Goal: Task Accomplishment & Management: Manage account settings

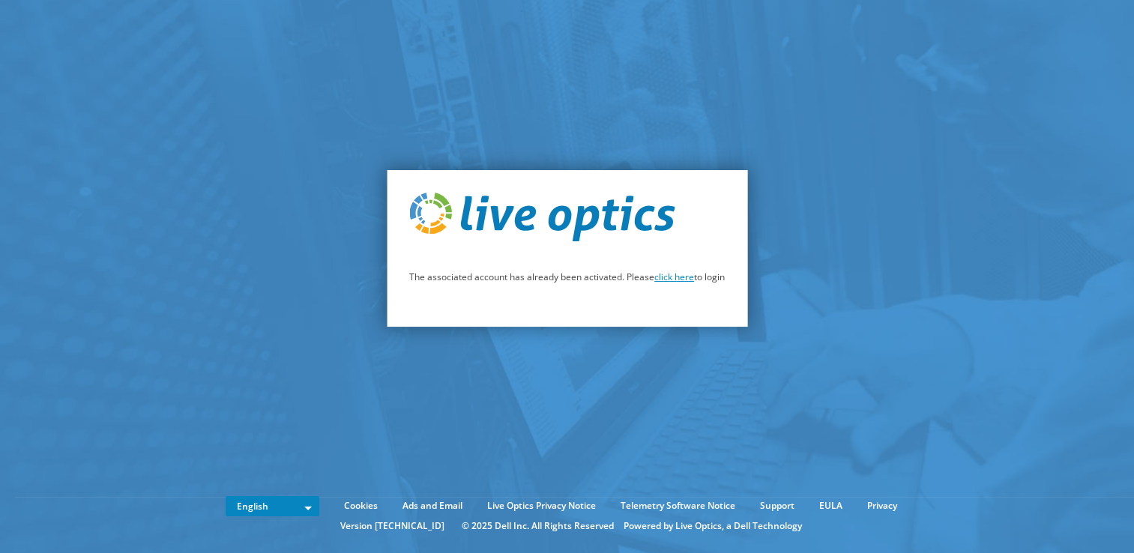
click at [666, 281] on link "click here" at bounding box center [674, 277] width 40 height 13
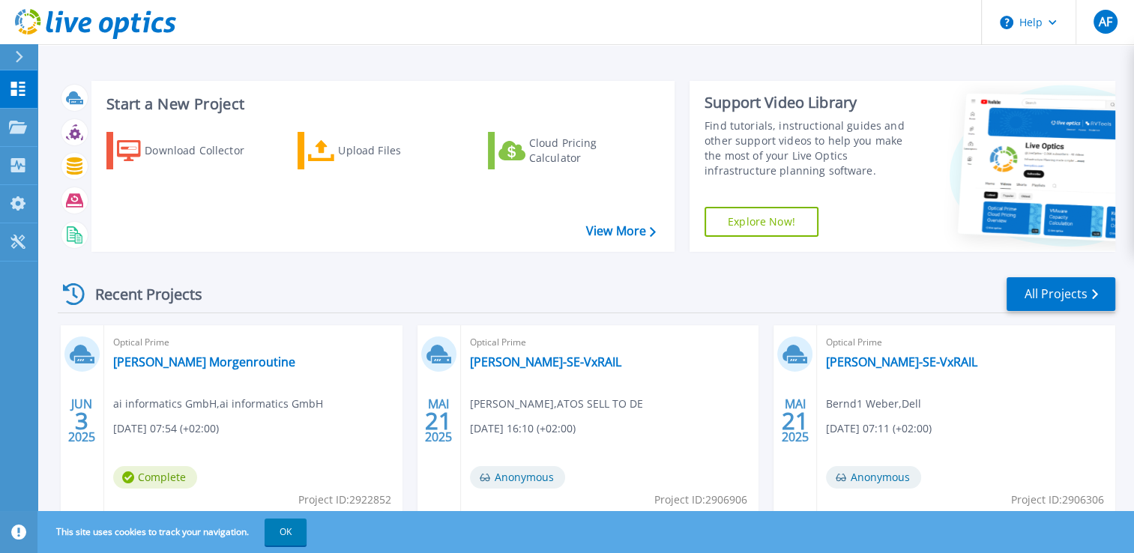
click at [19, 52] on icon at bounding box center [19, 57] width 8 height 12
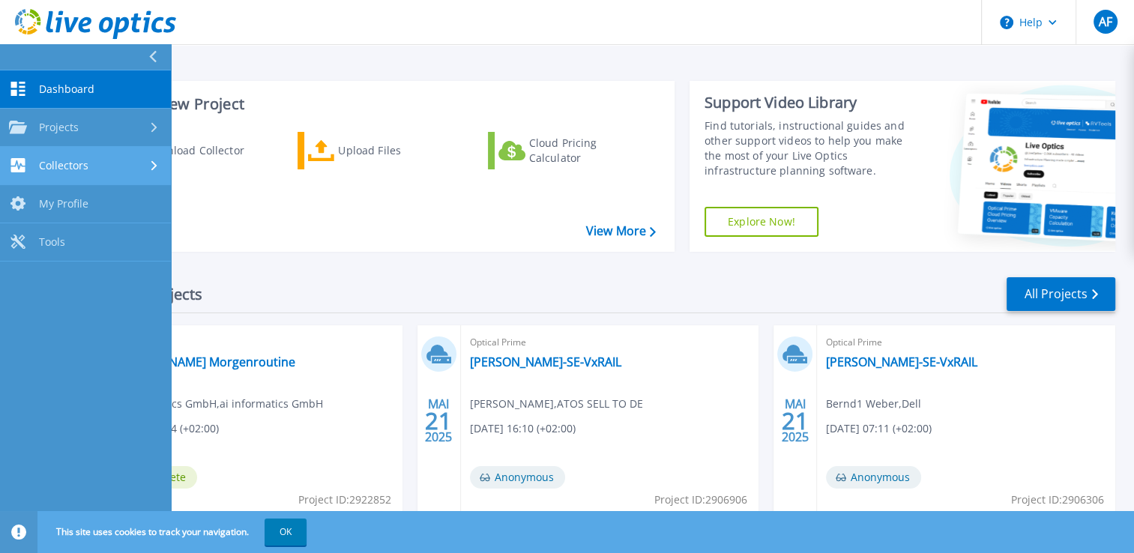
click at [76, 158] on div "Collectors" at bounding box center [48, 165] width 79 height 14
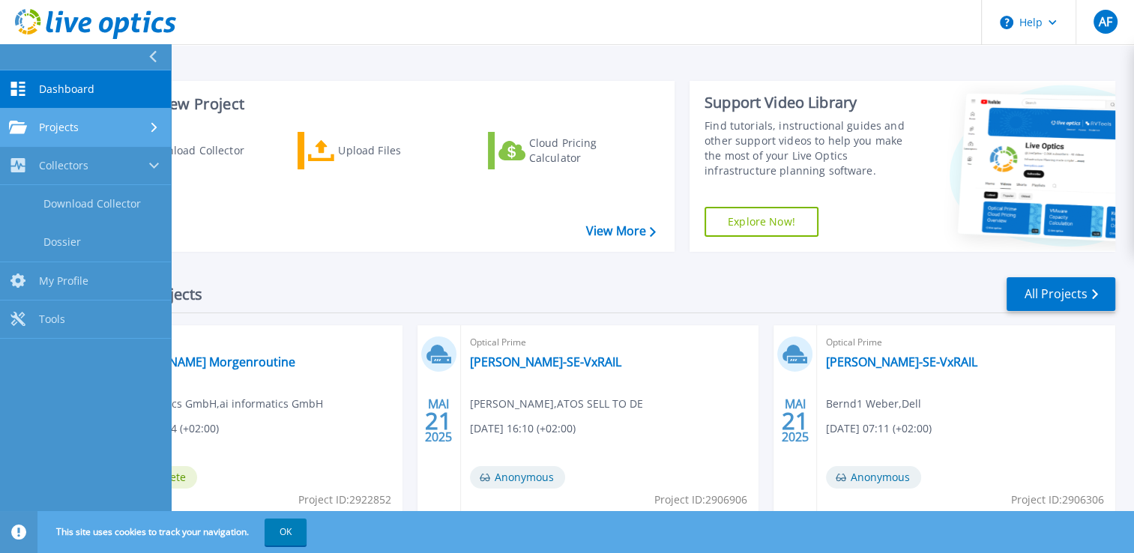
click at [68, 121] on span "Projects" at bounding box center [59, 127] width 40 height 13
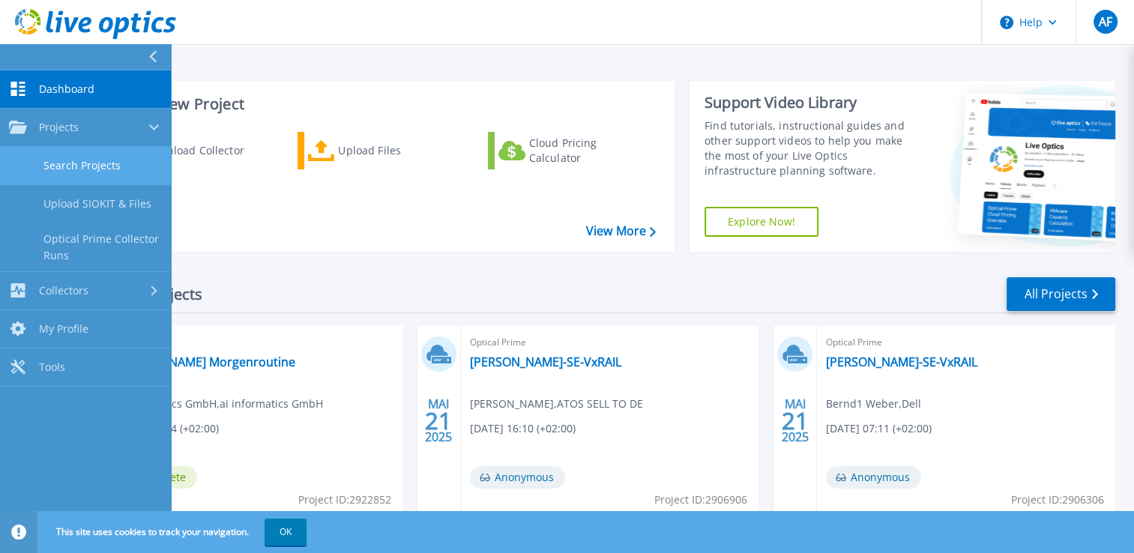
click at [85, 164] on link "Search Projects" at bounding box center [85, 166] width 171 height 38
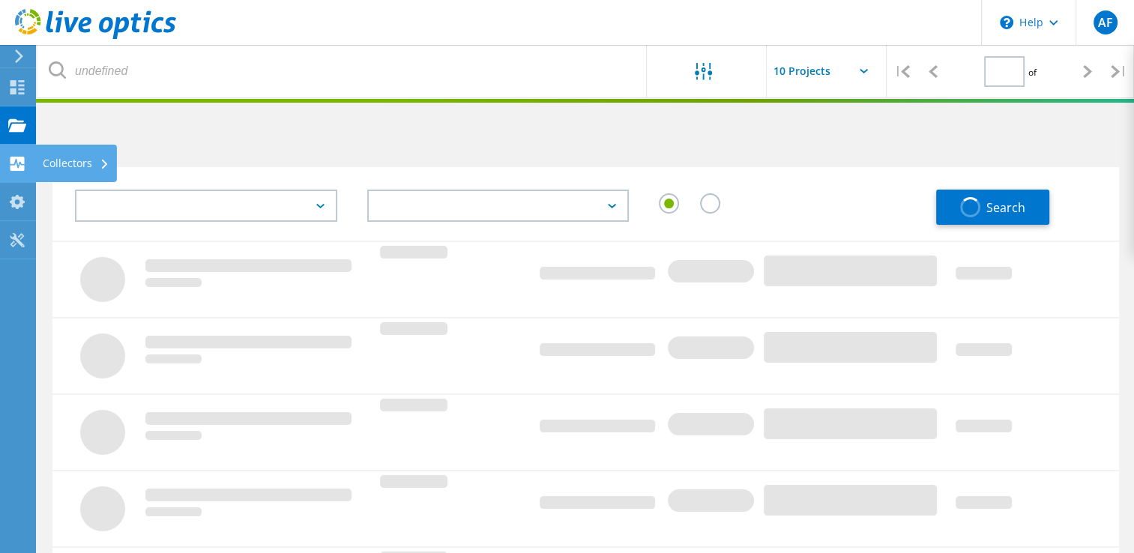
type input "1"
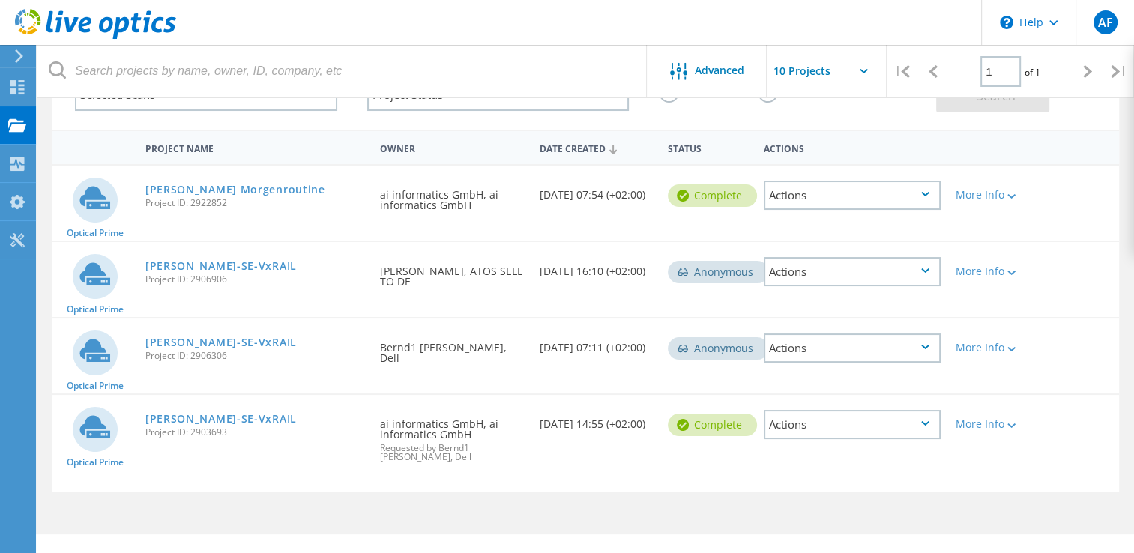
scroll to position [136, 0]
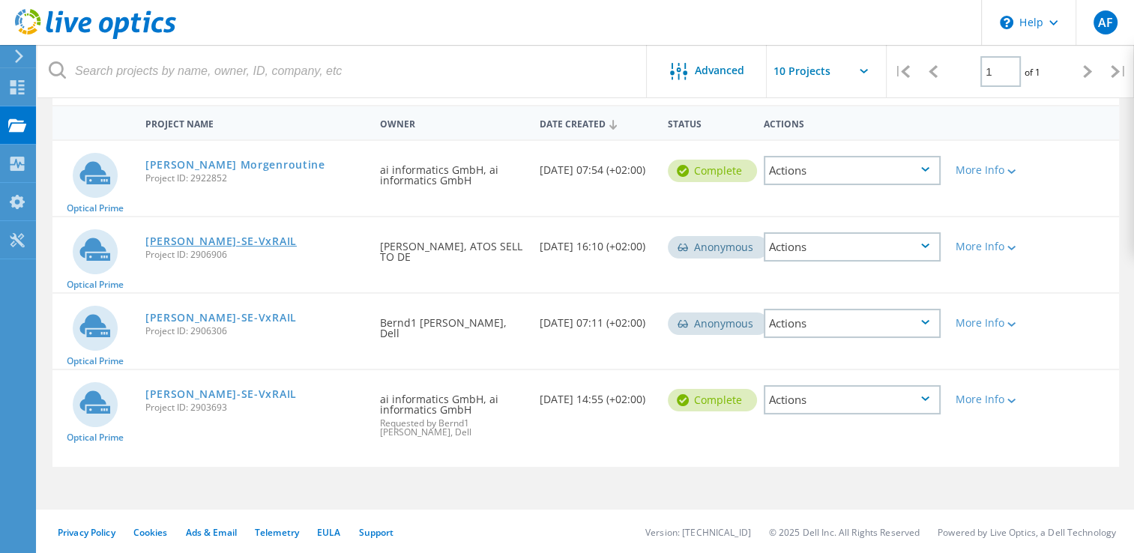
click at [225, 238] on link "[PERSON_NAME]-SE-VxRAIL" at bounding box center [220, 241] width 151 height 10
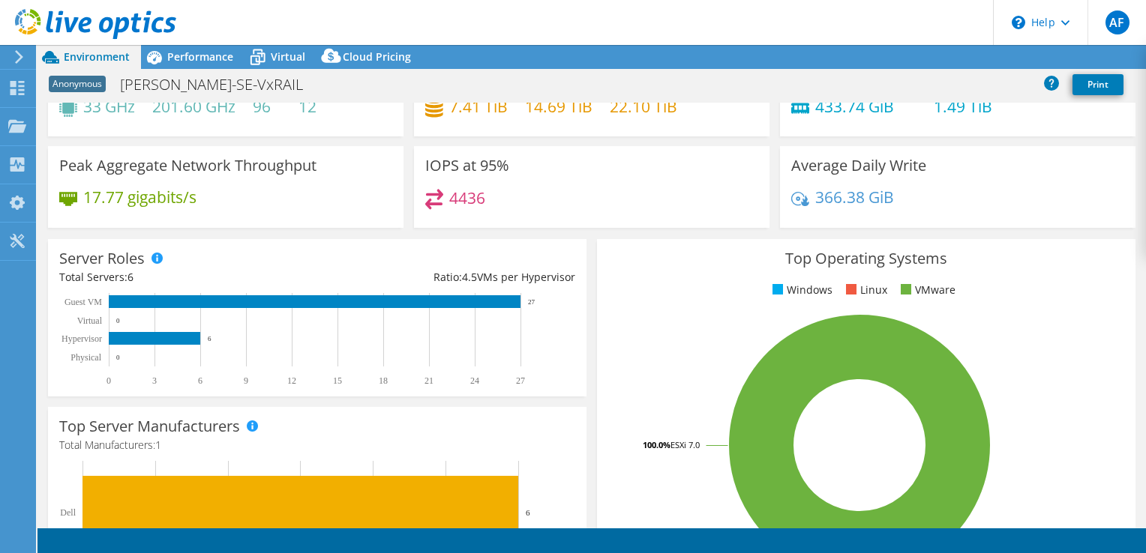
select select "USD"
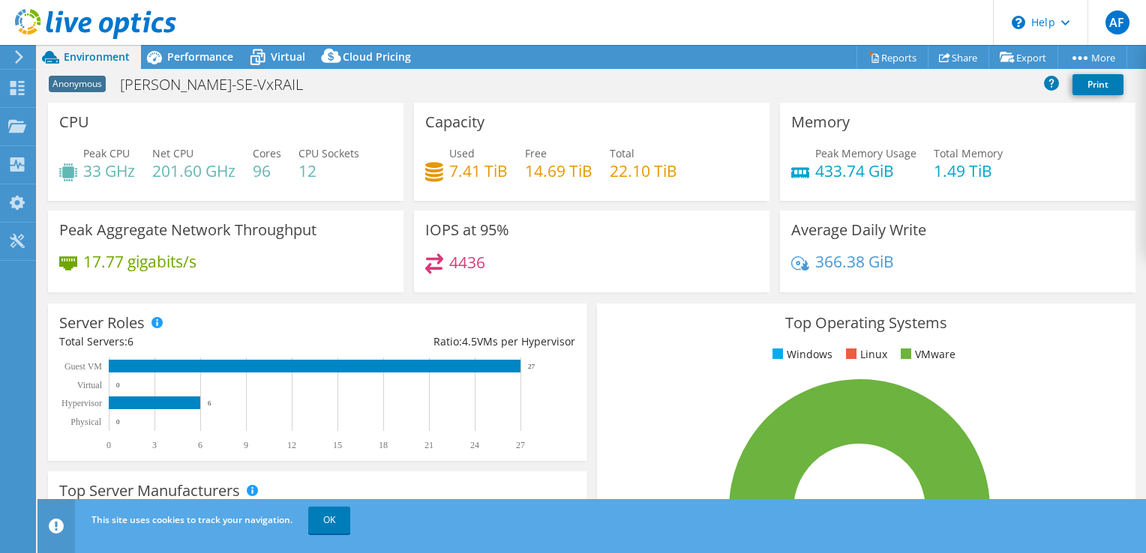
click at [17, 52] on use at bounding box center [19, 56] width 8 height 13
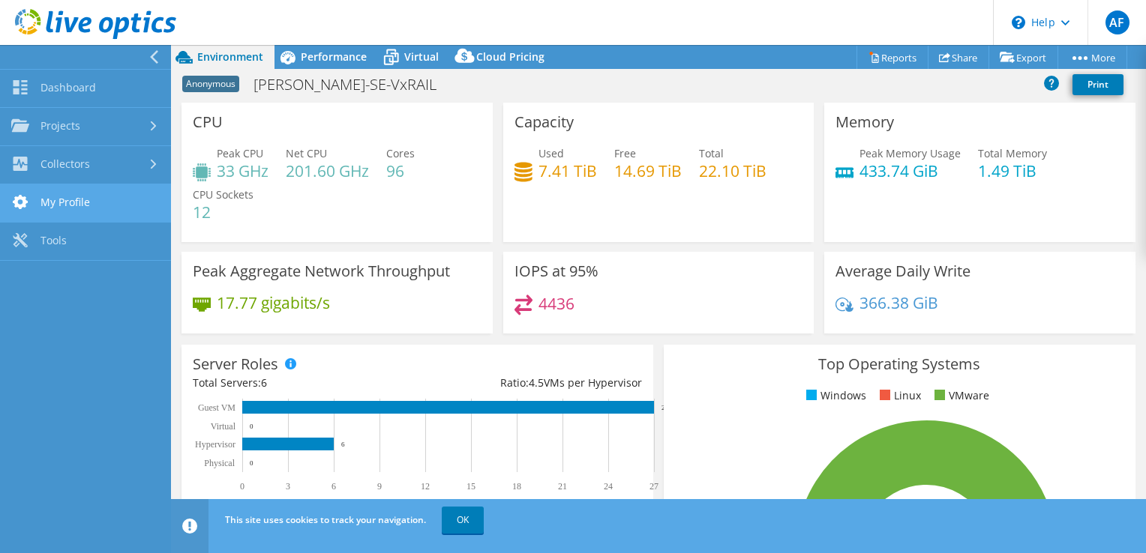
click at [81, 194] on link "My Profile" at bounding box center [85, 203] width 171 height 38
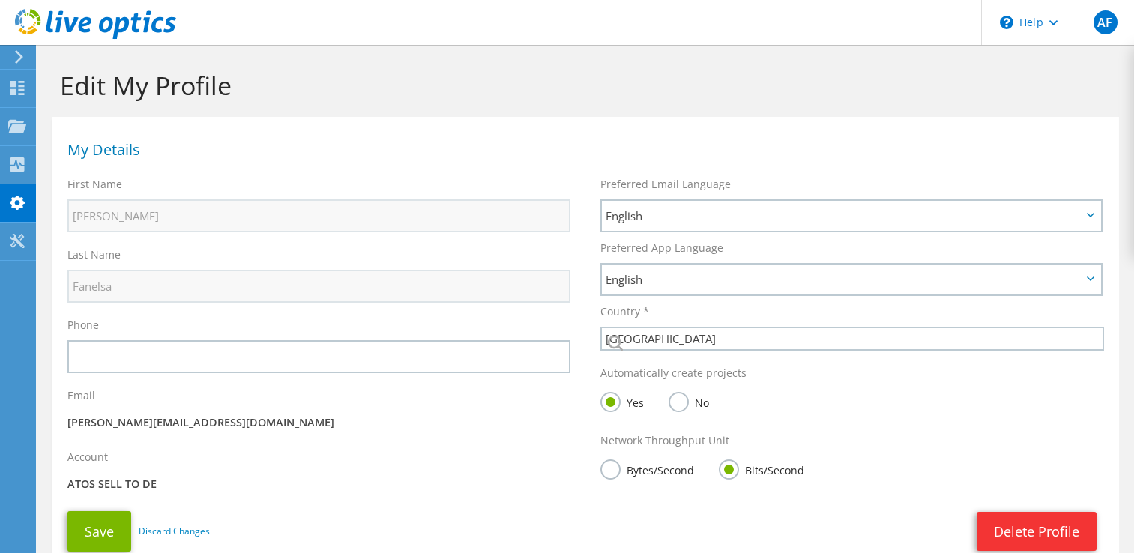
select select "56"
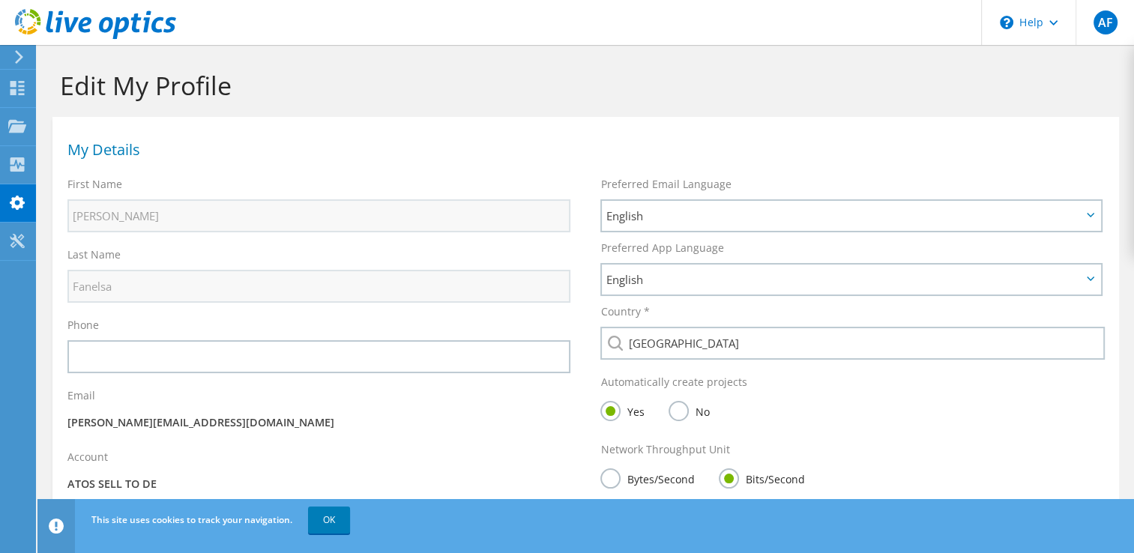
click at [12, 53] on div at bounding box center [16, 56] width 16 height 13
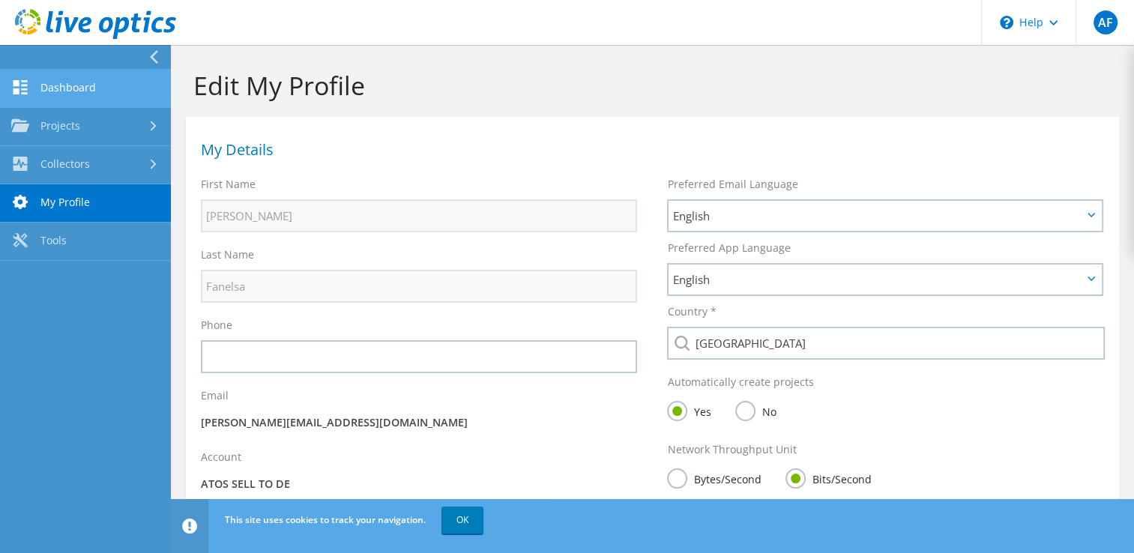
click at [96, 88] on link "Dashboard" at bounding box center [85, 89] width 171 height 38
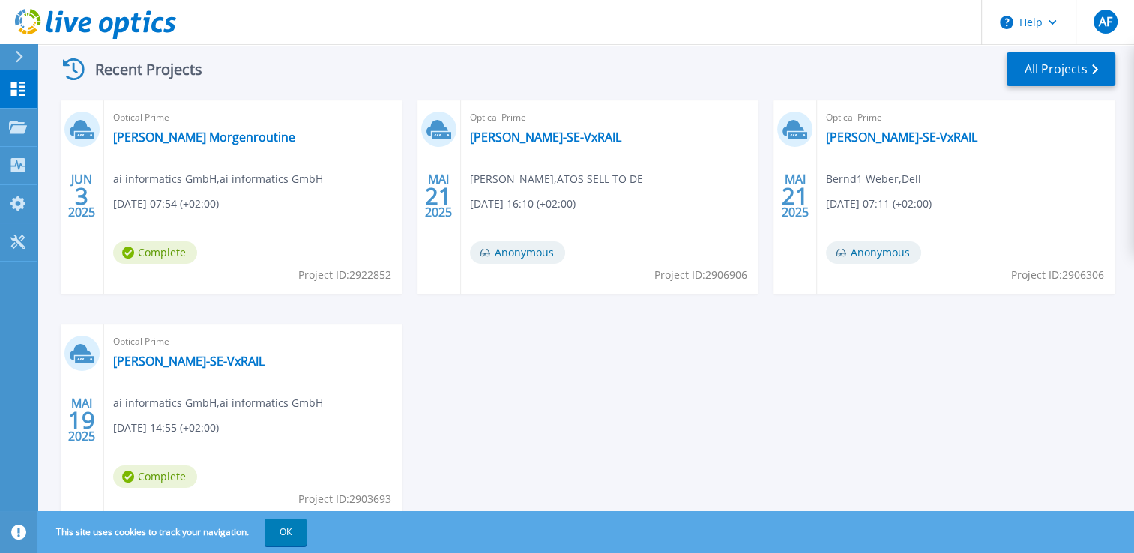
scroll to position [277, 0]
